Goal: Task Accomplishment & Management: Manage account settings

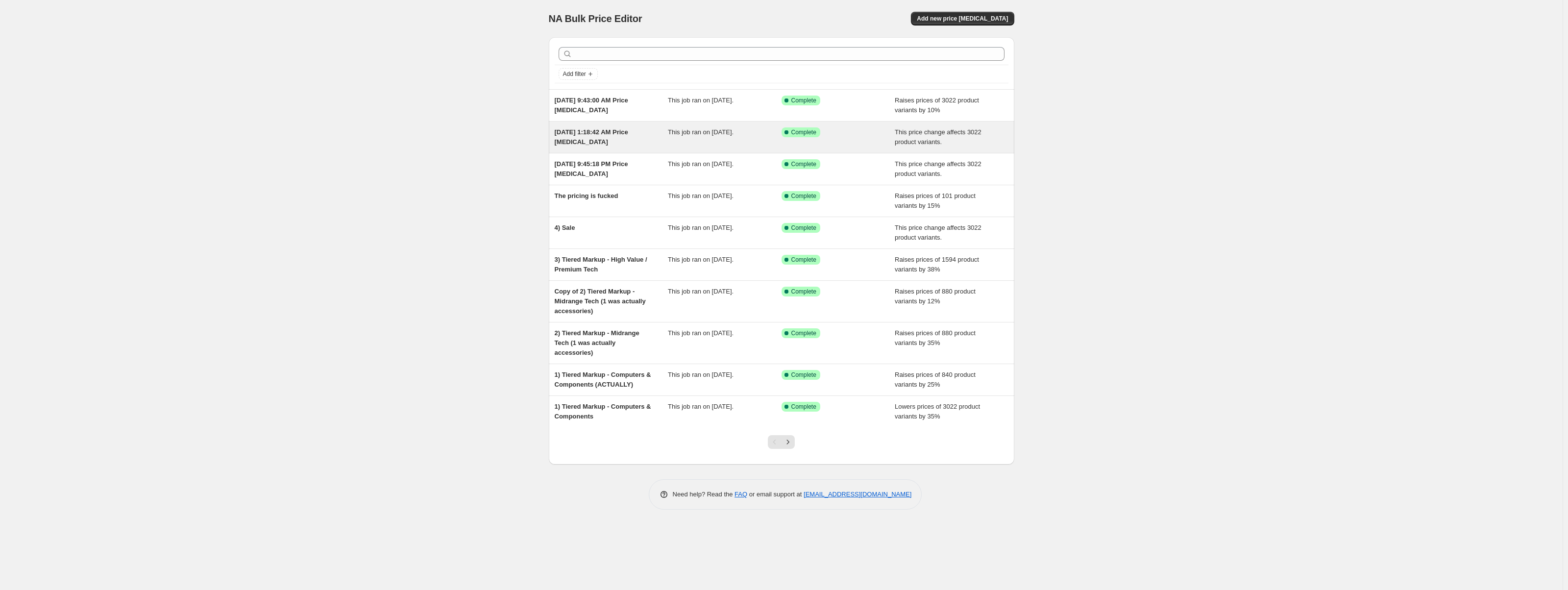
click at [640, 142] on div "[DATE] 1:18:42 AM Price [MEDICAL_DATA]" at bounding box center [611, 137] width 114 height 19
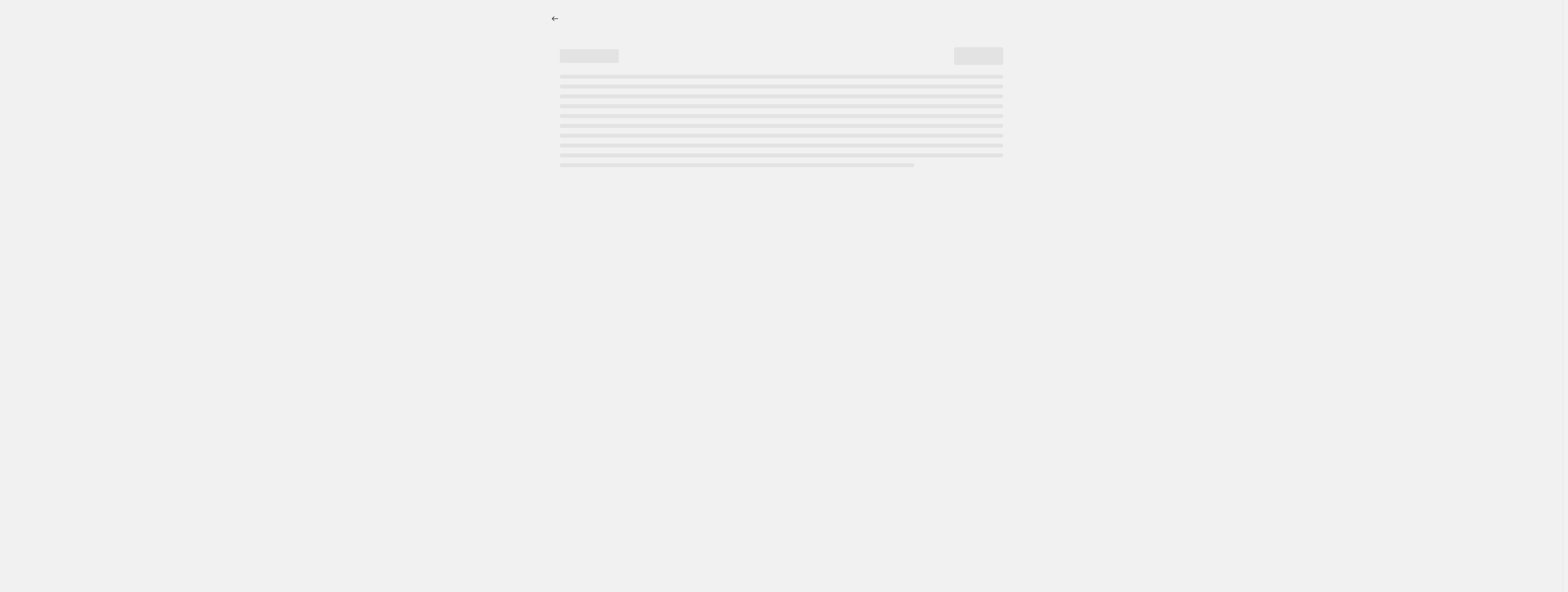
select select "no_change"
select select "pp"
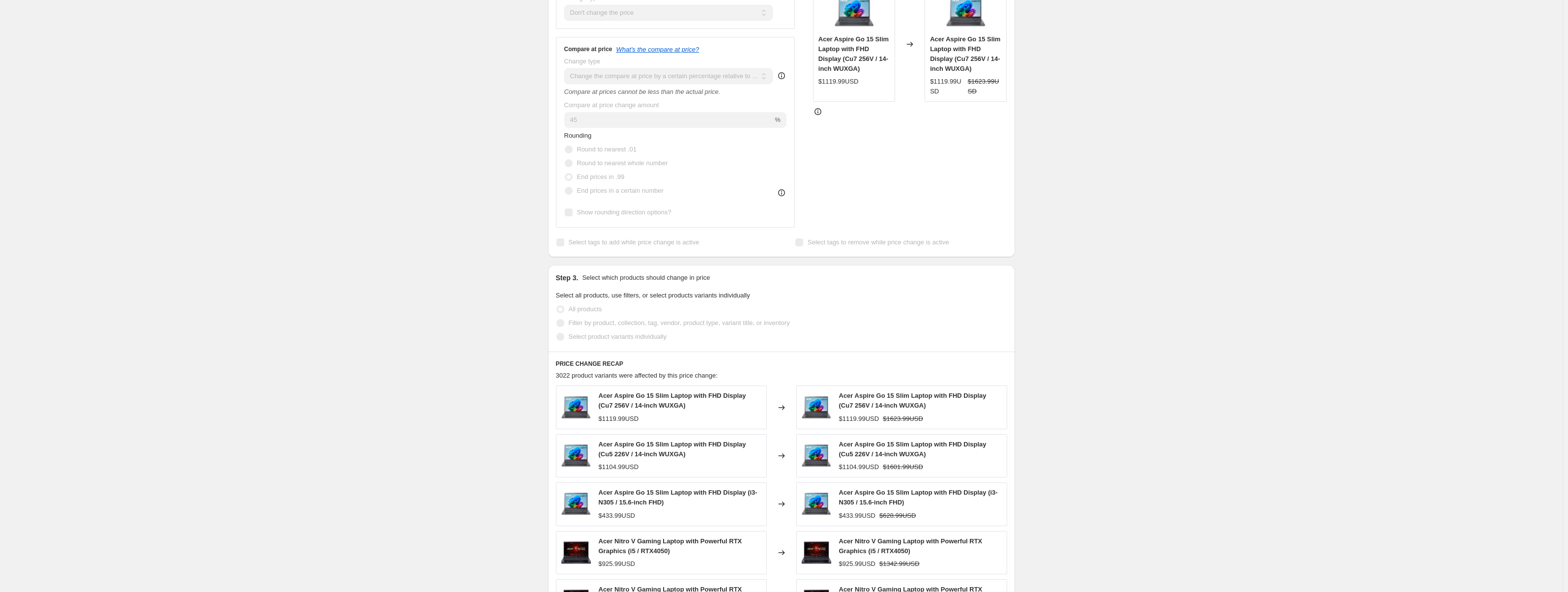
scroll to position [295, 0]
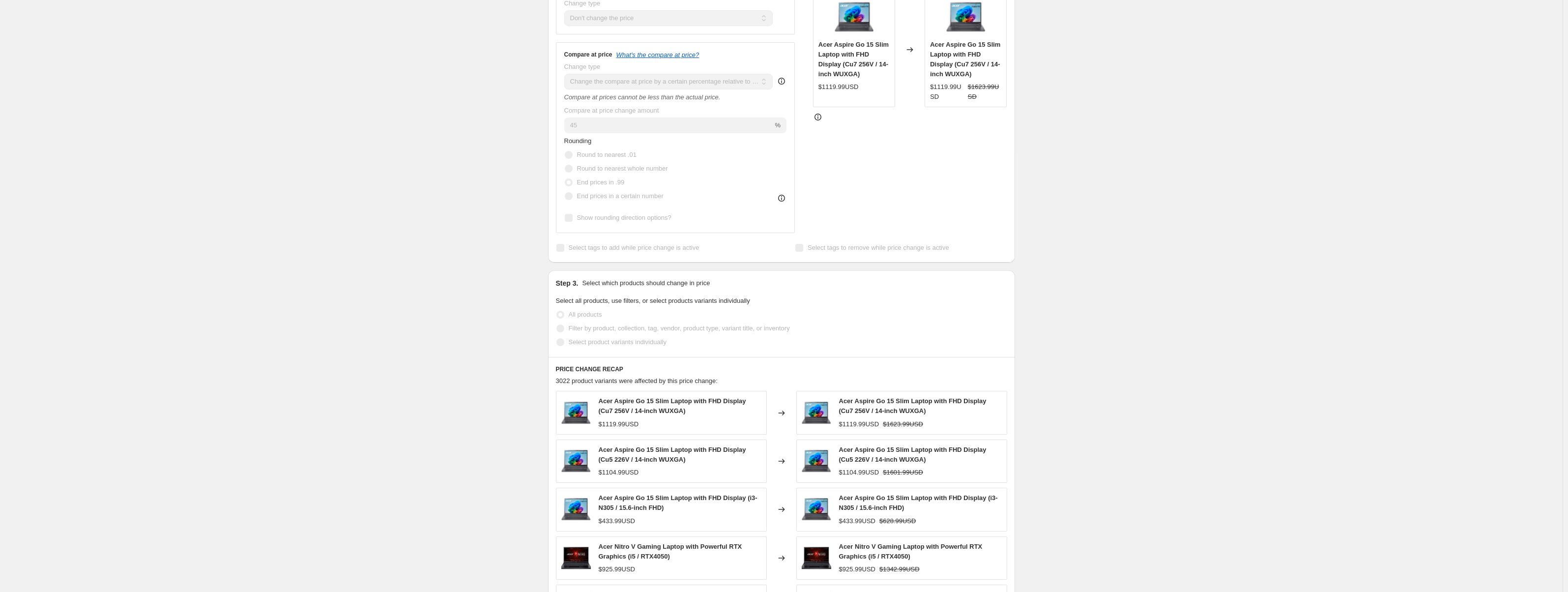
drag, startPoint x: 1101, startPoint y: 149, endPoint x: 1118, endPoint y: 140, distance: 19.2
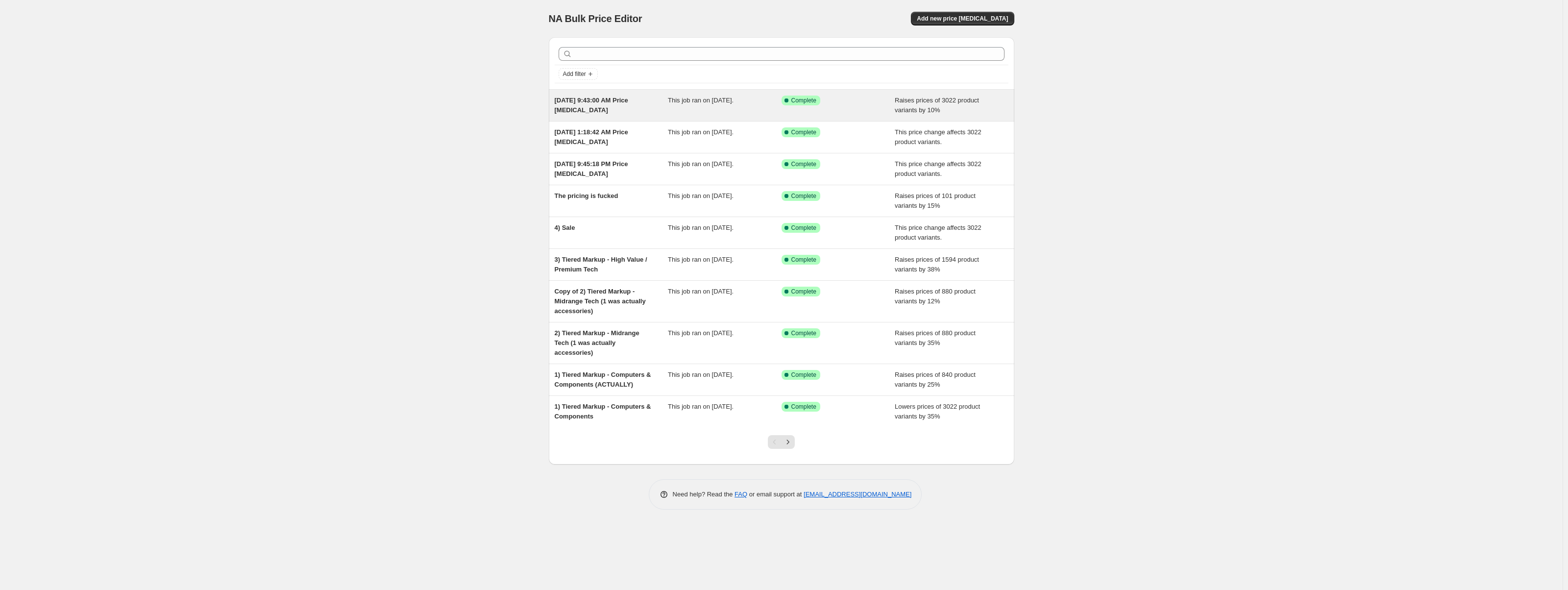
click at [698, 89] on div "Aug 31, 2025, 9:43:00 AM Price change job This job ran on August 31, 2025. Succ…" at bounding box center [781, 105] width 465 height 31
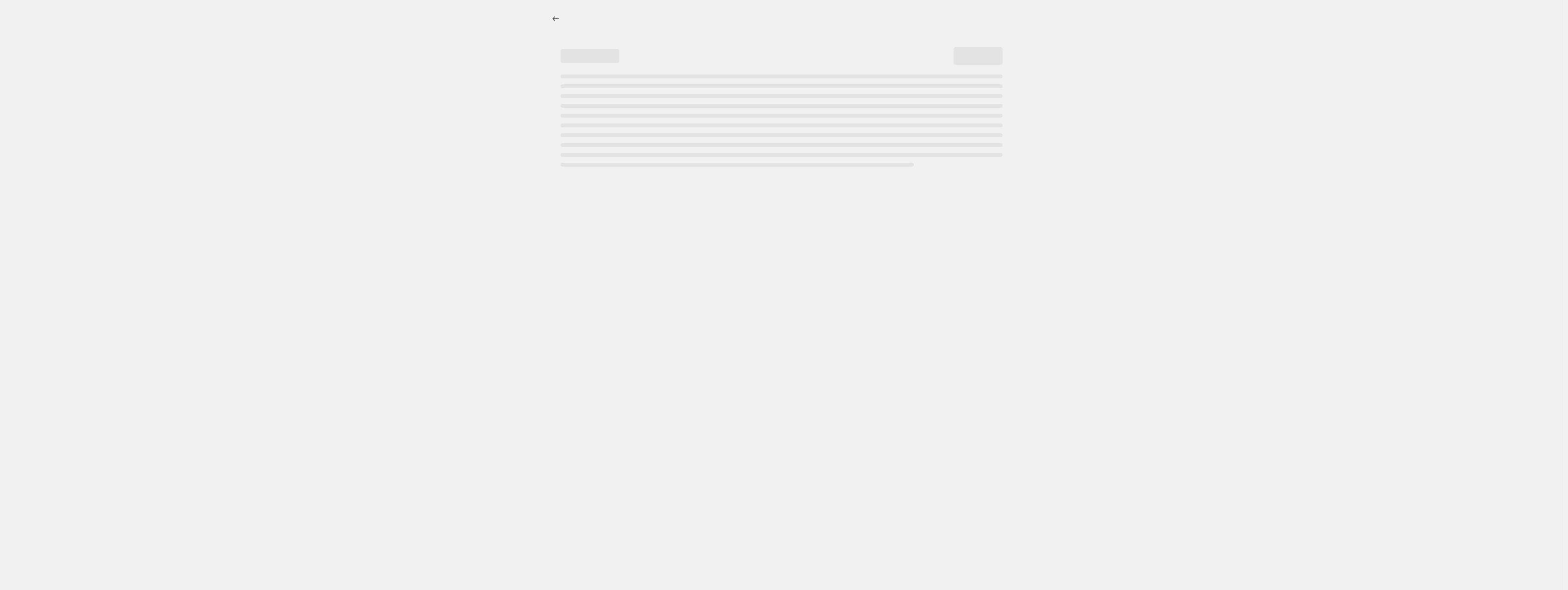
select select "percentage"
select select "no_change"
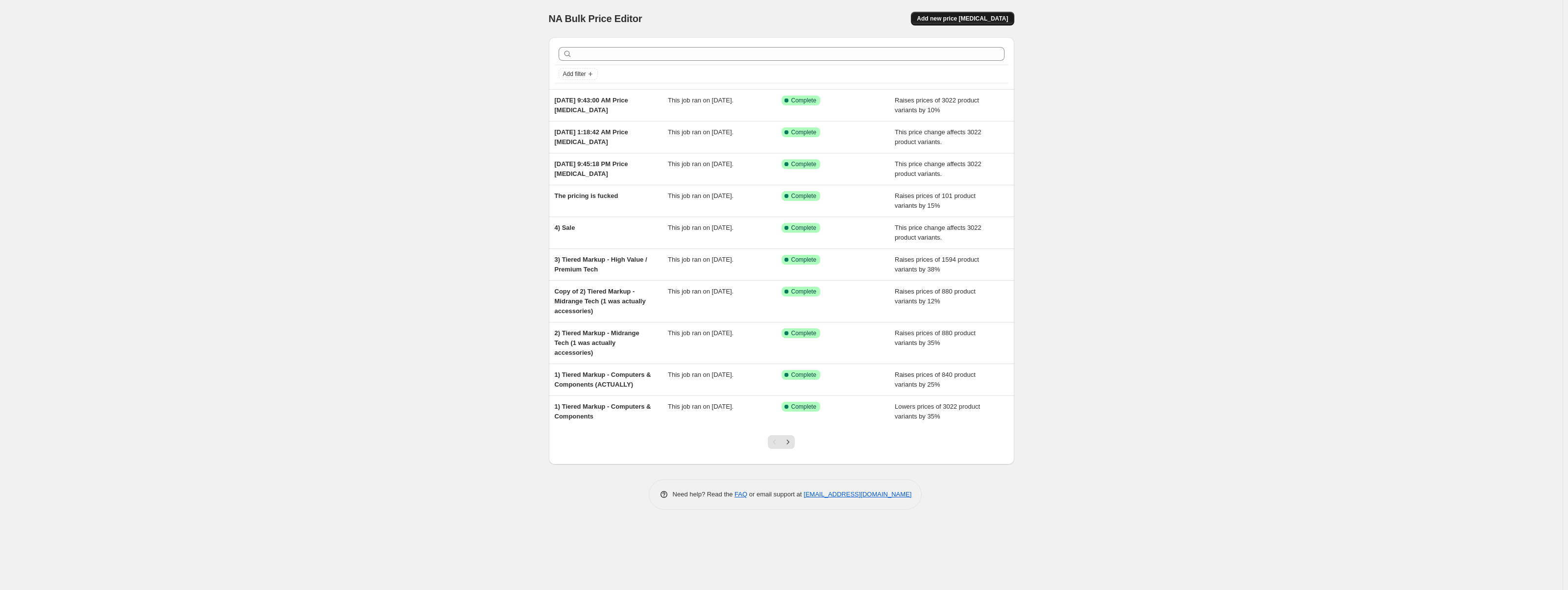
click at [967, 18] on span "Add new price [MEDICAL_DATA]" at bounding box center [962, 19] width 91 height 8
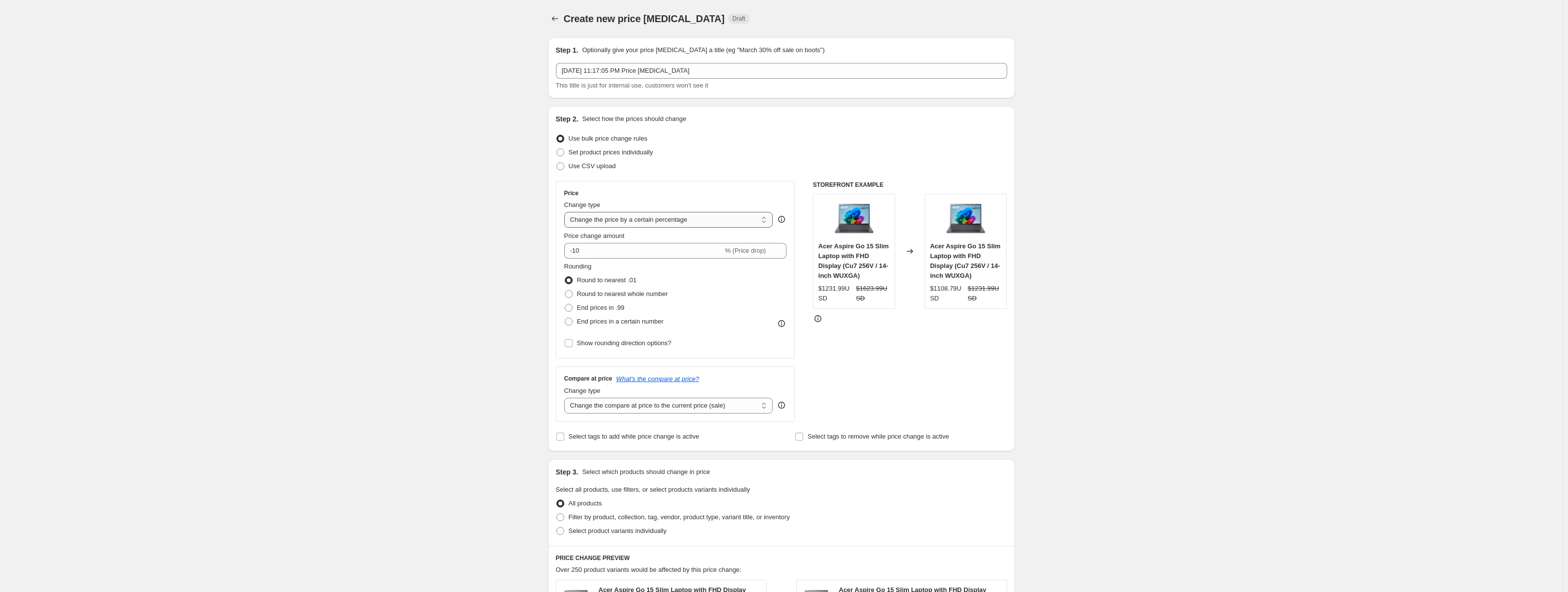
click at [653, 218] on select "Change the price to a certain amount Change the price by a certain amount Chang…" at bounding box center [669, 219] width 209 height 16
select select "no_change"
click at [566, 212] on select "Change the price to a certain amount Change the price by a certain amount Chang…" at bounding box center [669, 219] width 209 height 16
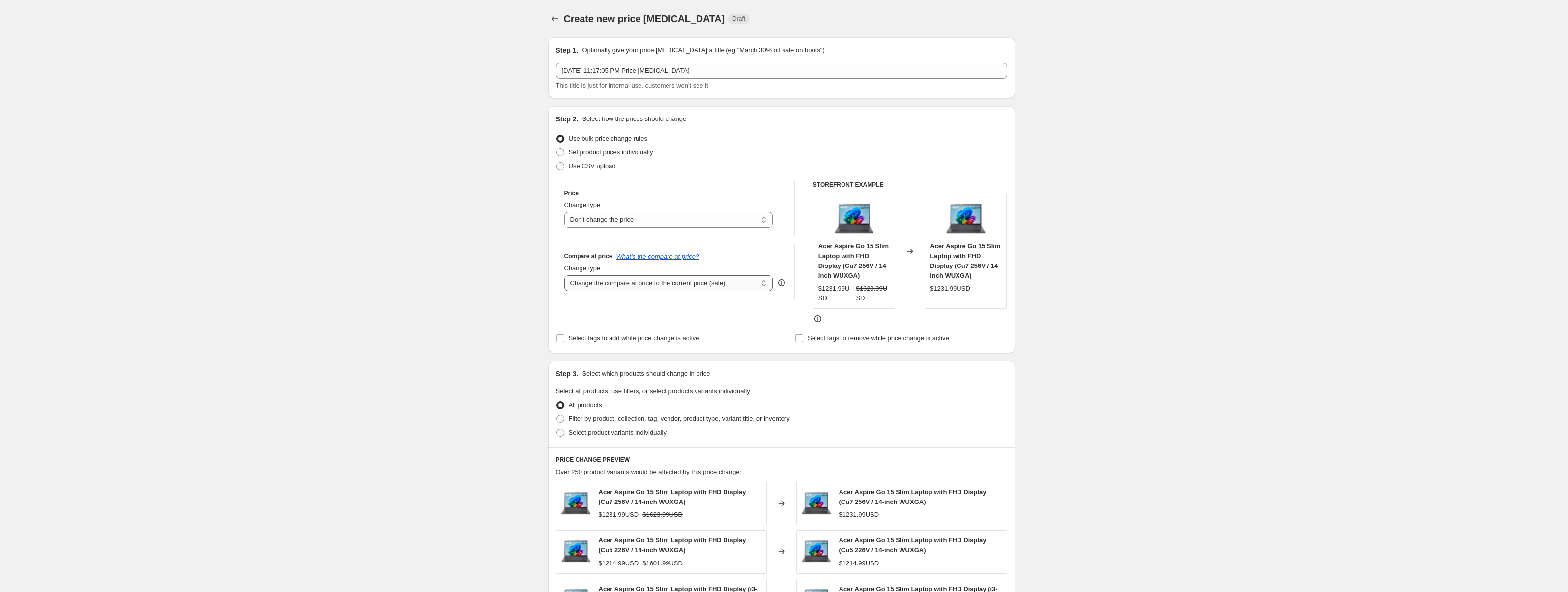
click at [635, 288] on select "Change the compare at price to the current price (sale) Change the compare at p…" at bounding box center [669, 283] width 209 height 16
select select "remove"
click at [566, 275] on select "Change the compare at price to the current price (sale) Change the compare at p…" at bounding box center [669, 283] width 209 height 16
click at [1079, 203] on div "Create new price change job. This page is ready Create new price change job Dra…" at bounding box center [781, 450] width 1562 height 901
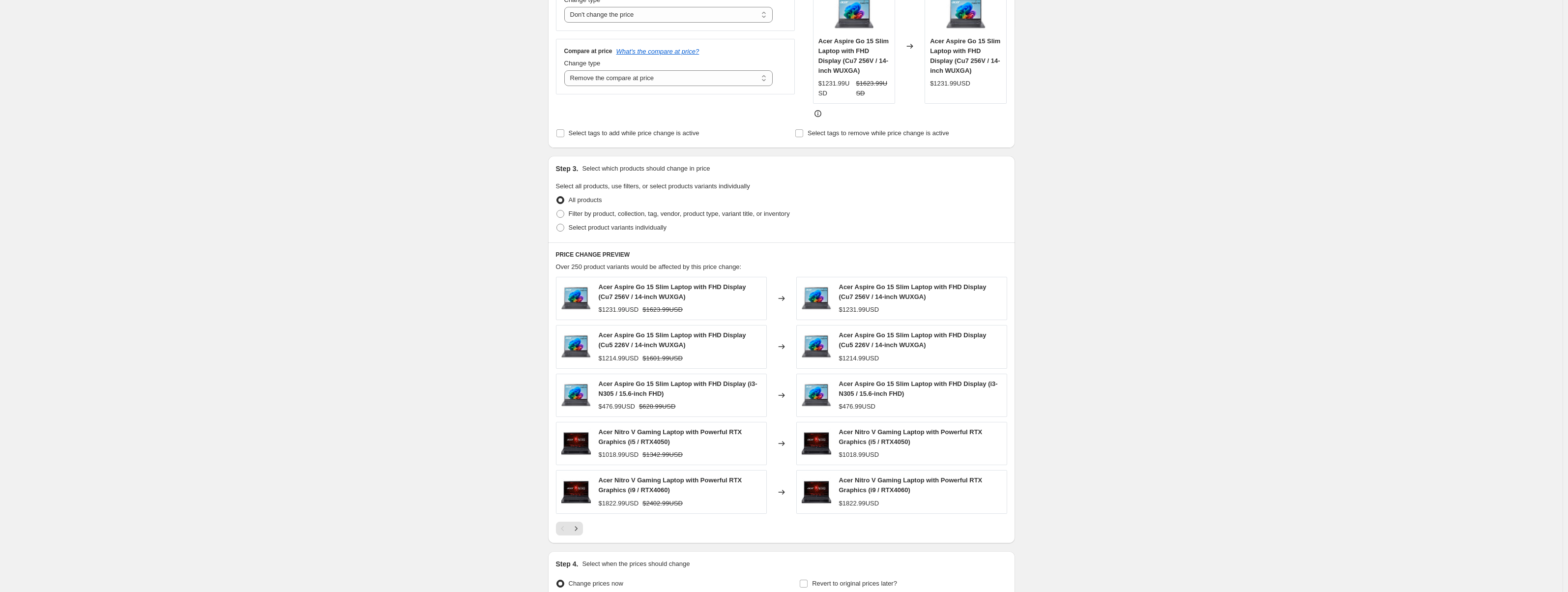
scroll to position [309, 0]
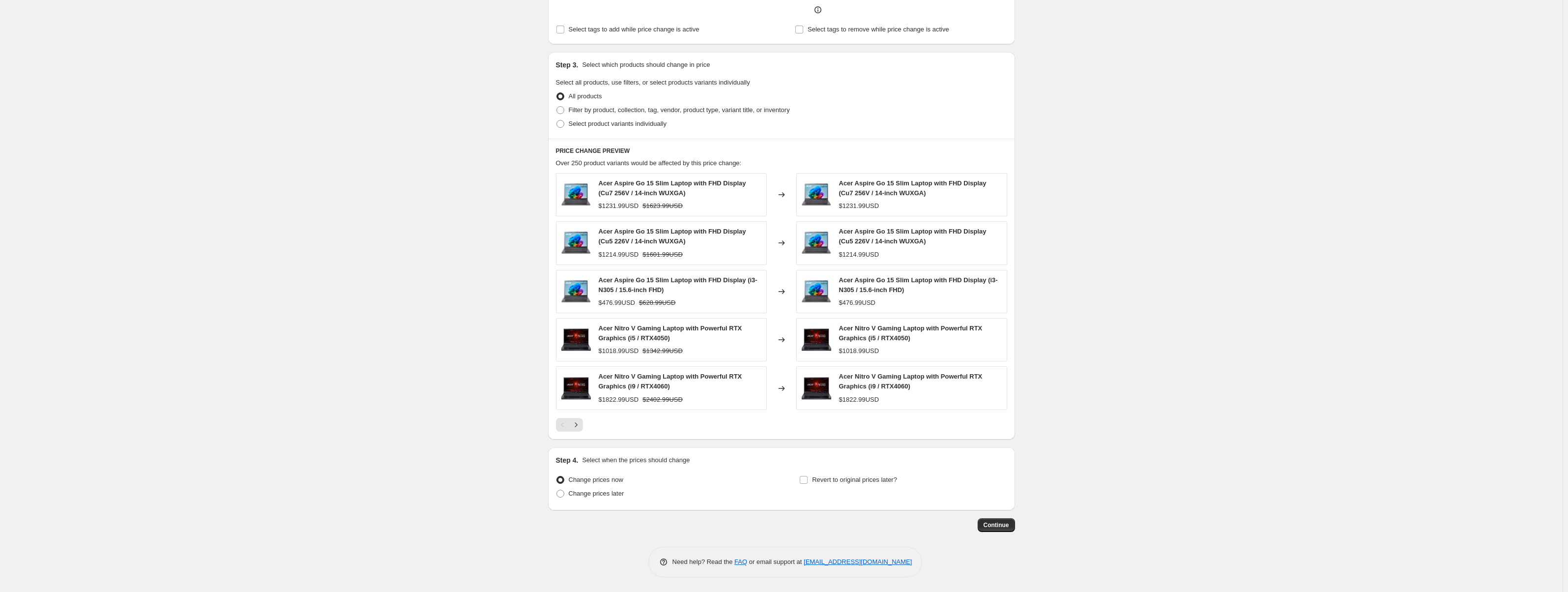
drag, startPoint x: 1062, startPoint y: 182, endPoint x: 1037, endPoint y: 360, distance: 179.7
click at [1001, 524] on span "Continue" at bounding box center [996, 525] width 26 height 8
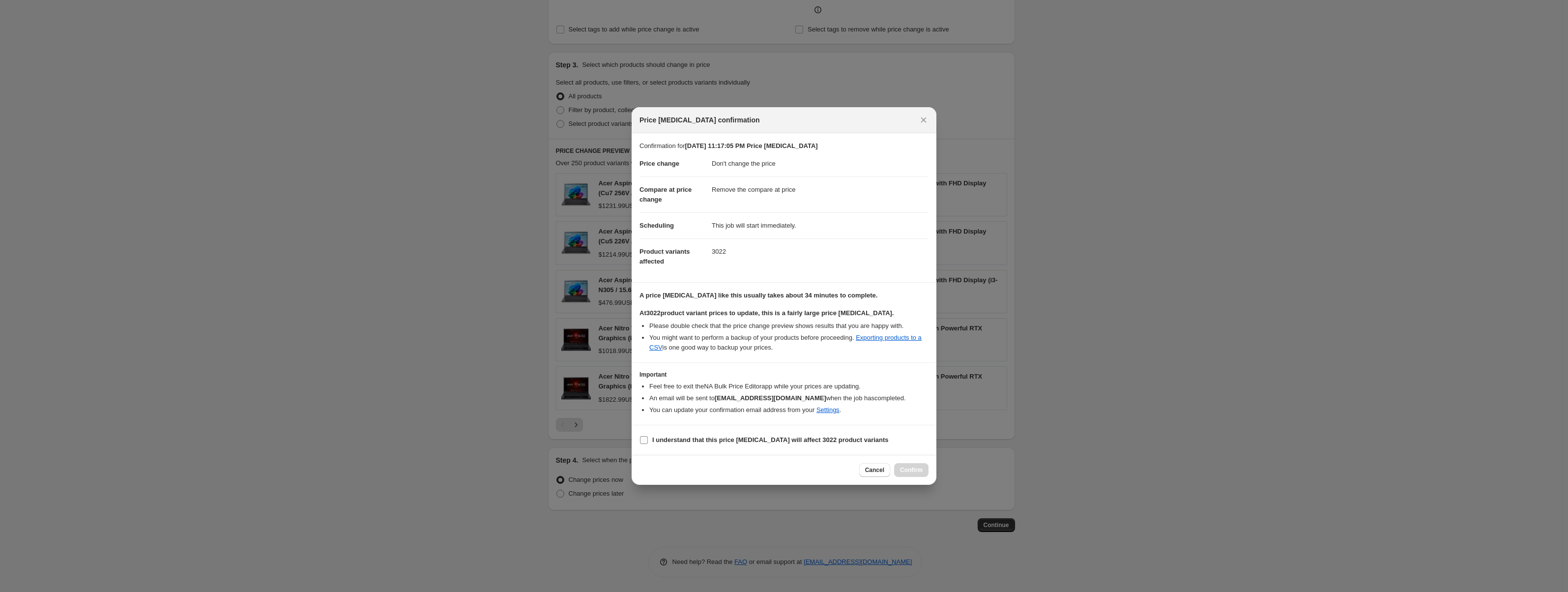
click at [695, 443] on b "I understand that this price change job will affect 3022 product variants" at bounding box center [770, 440] width 236 height 8
click at [648, 443] on input "I understand that this price change job will affect 3022 product variants" at bounding box center [644, 440] width 8 height 8
checkbox input "true"
click at [918, 470] on span "Confirm" at bounding box center [911, 470] width 23 height 8
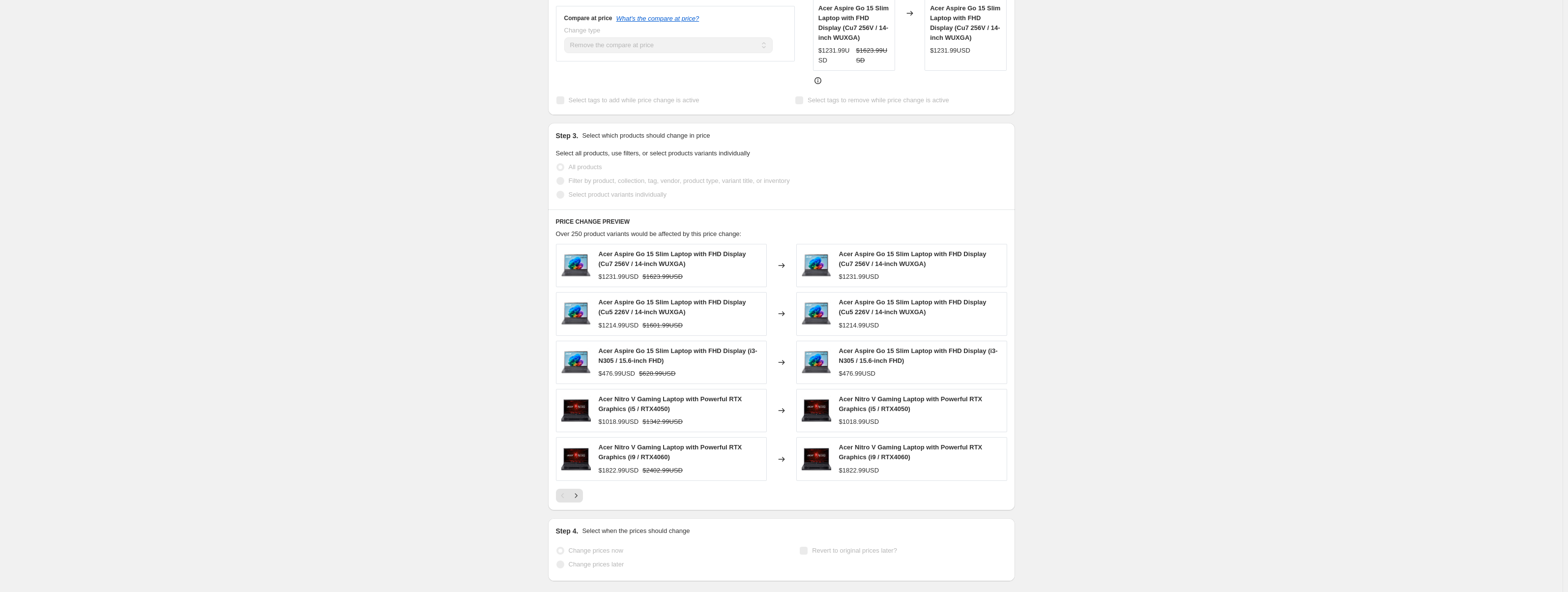
scroll to position [334, 0]
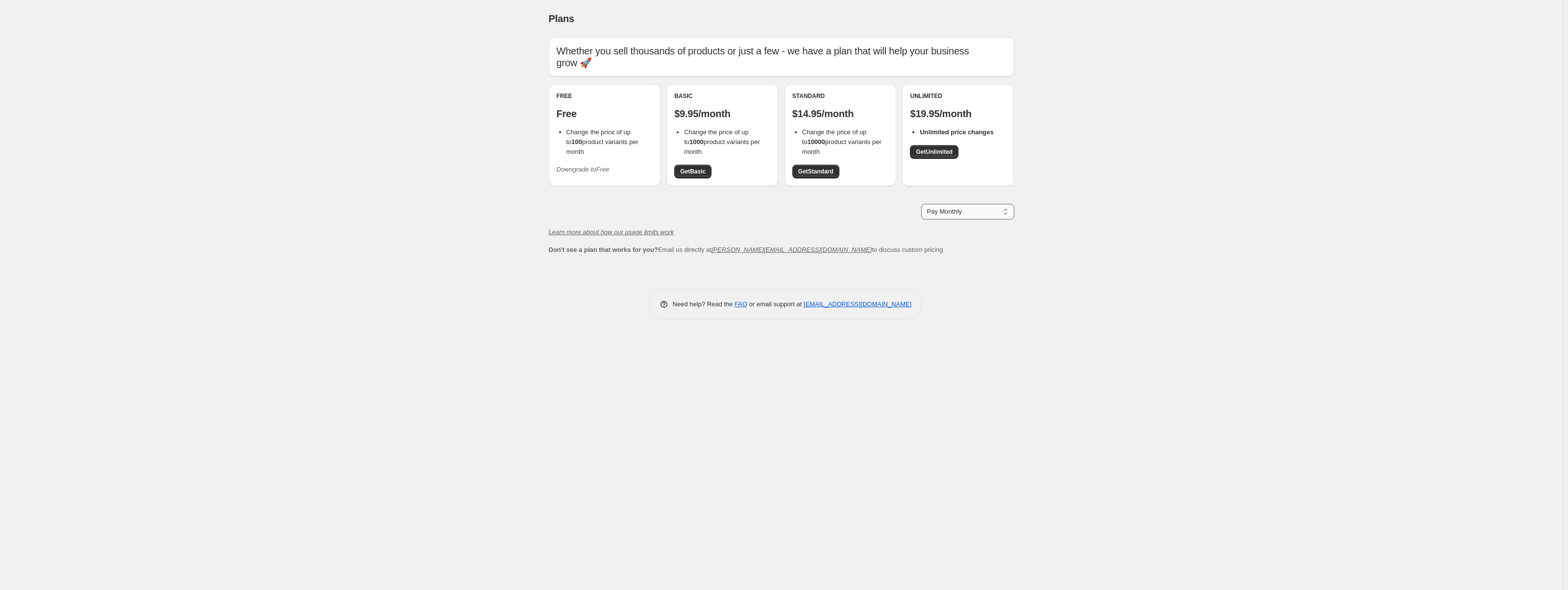
click at [955, 218] on select "Pay Monthly Pay Yearly (Save 16%)" at bounding box center [967, 211] width 93 height 16
click at [1061, 205] on div "Plans. This page is ready Plans Whether you sell thousands of products or just …" at bounding box center [781, 295] width 1562 height 590
drag, startPoint x: 998, startPoint y: 211, endPoint x: 994, endPoint y: 209, distance: 4.5
click at [997, 211] on select "Pay Monthly Pay Yearly (Save 16%)" at bounding box center [967, 211] width 93 height 16
click at [580, 166] on icon "Downgrade to Free" at bounding box center [583, 169] width 53 height 8
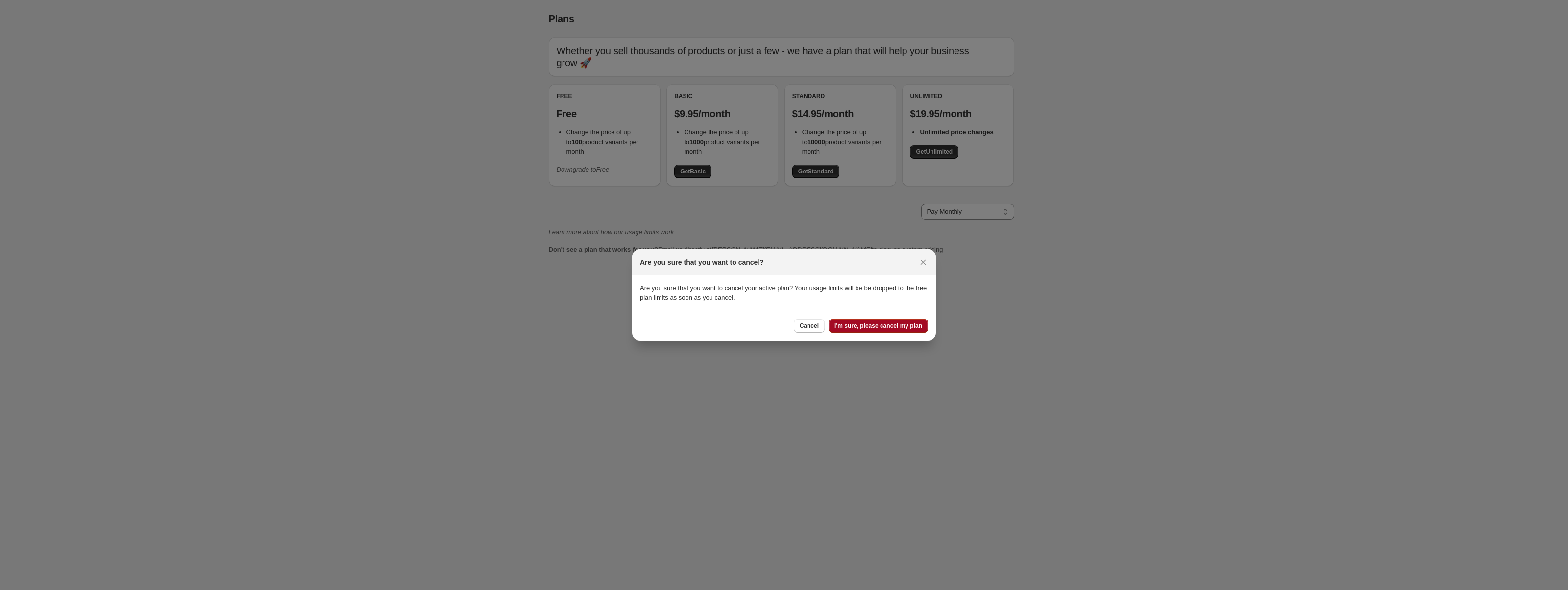
click at [878, 322] on span "I'm sure, please cancel my plan" at bounding box center [878, 326] width 88 height 8
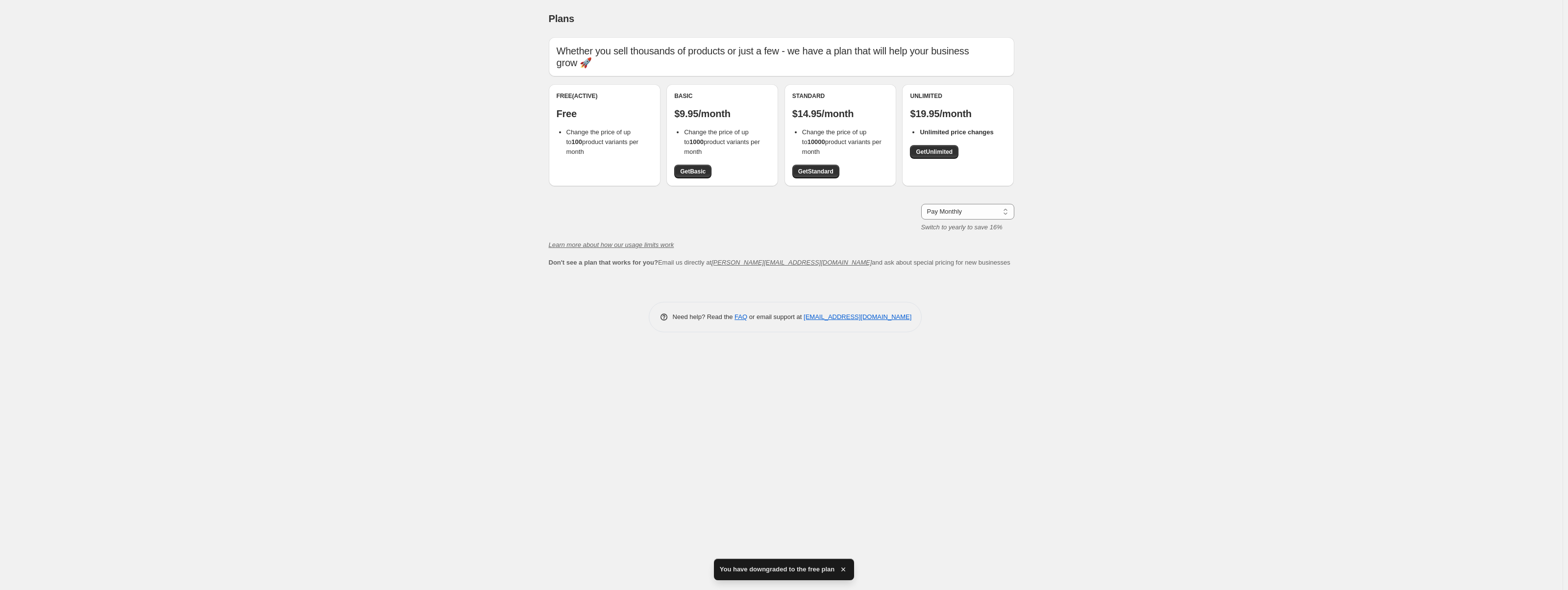
click at [839, 569] on icon "button" at bounding box center [843, 569] width 10 height 10
